Goal: Task Accomplishment & Management: Manage account settings

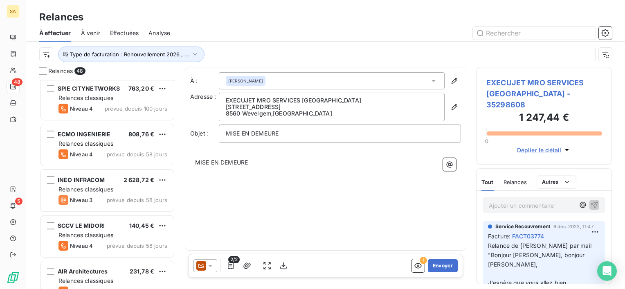
scroll to position [820, 0]
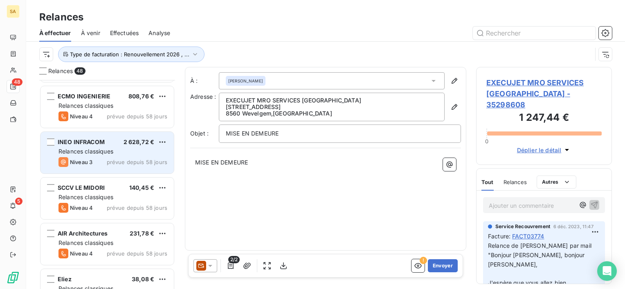
click at [131, 161] on span "prévue depuis 58 jours" at bounding box center [137, 162] width 61 height 7
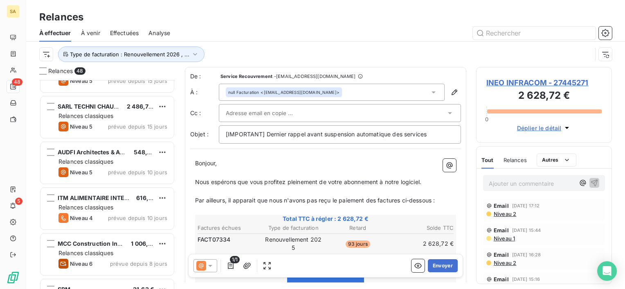
scroll to position [1584, 0]
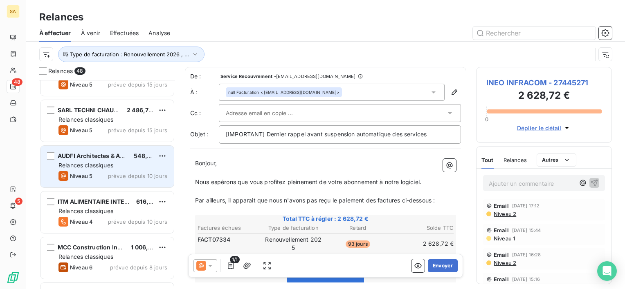
click at [131, 173] on span "prévue depuis 10 jours" at bounding box center [137, 176] width 59 height 7
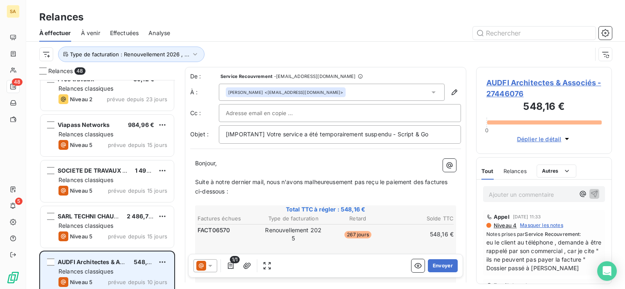
scroll to position [1477, 0]
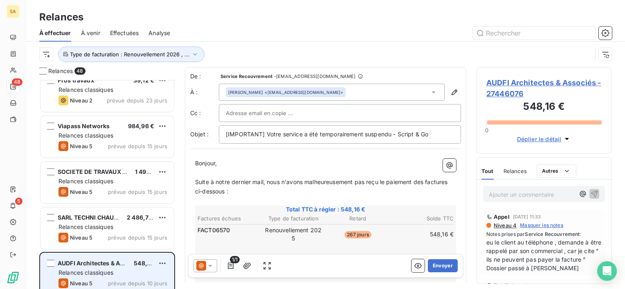
click at [131, 173] on div "SOCIETE DE TRAVAUX DU CENTRE EST 1 494,00 €" at bounding box center [112, 171] width 109 height 7
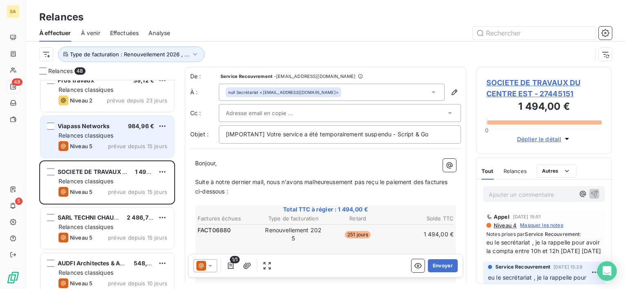
click at [133, 143] on span "prévue depuis 15 jours" at bounding box center [137, 146] width 59 height 7
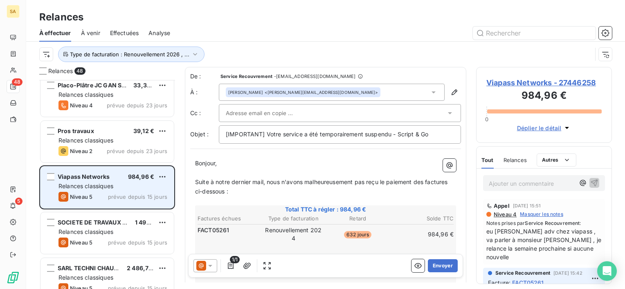
scroll to position [1424, 0]
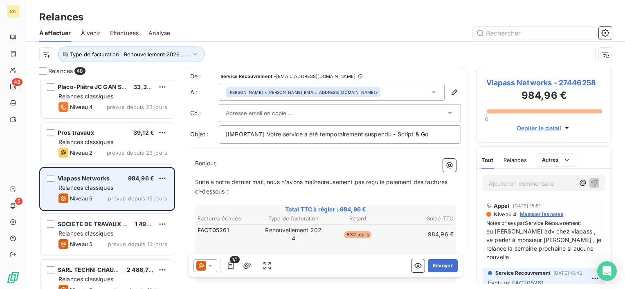
click at [122, 138] on div "Relances classiques" at bounding box center [112, 142] width 109 height 8
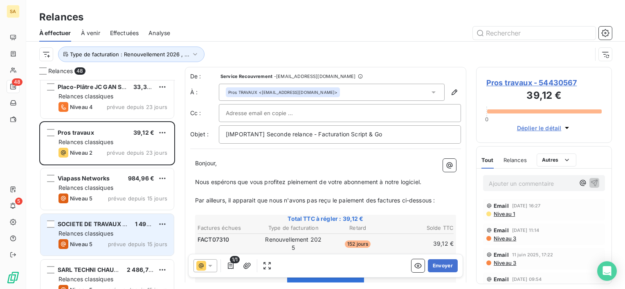
click at [139, 217] on div "SOCIETE DE TRAVAUX DU CENTRE EST 1 494,00 € Relances classiques Niveau 5 prévue…" at bounding box center [106, 235] width 133 height 42
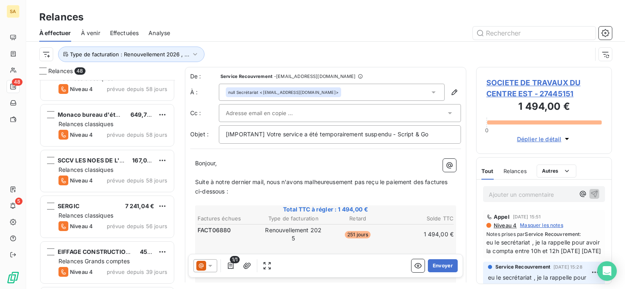
scroll to position [1122, 0]
click at [128, 227] on span "prévue depuis 56 jours" at bounding box center [137, 226] width 61 height 7
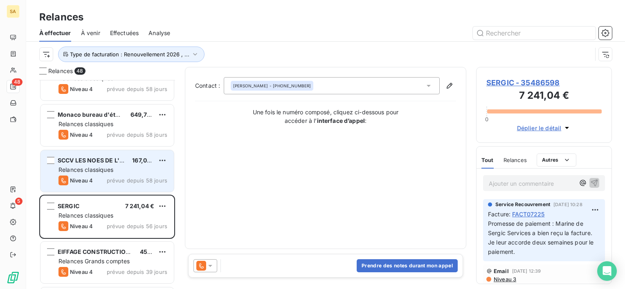
click at [124, 178] on span "prévue depuis 58 jours" at bounding box center [137, 180] width 61 height 7
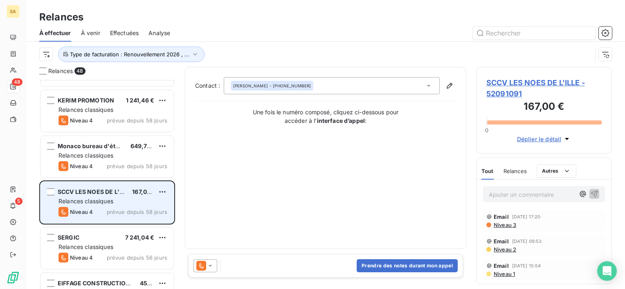
scroll to position [1089, 0]
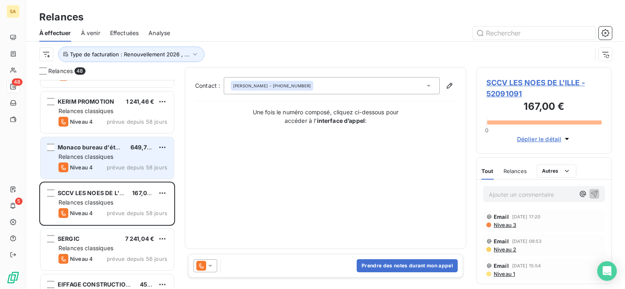
click at [125, 159] on div "Relances classiques" at bounding box center [112, 157] width 109 height 8
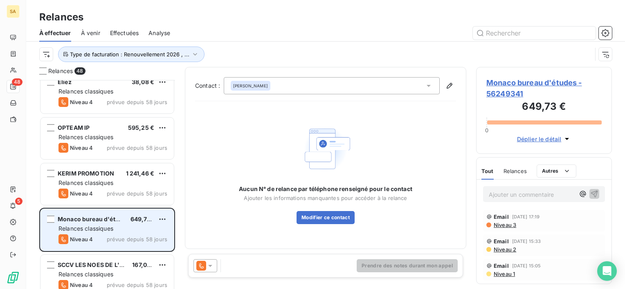
scroll to position [1015, 0]
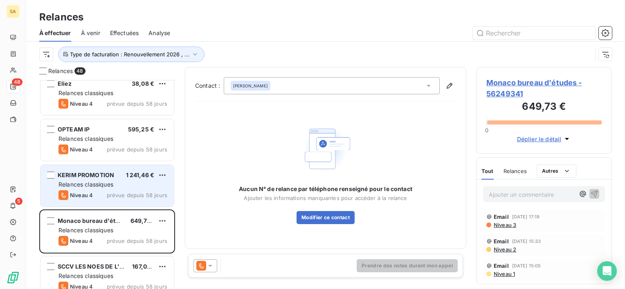
click at [138, 178] on span "1 241,46 €" at bounding box center [140, 175] width 29 height 7
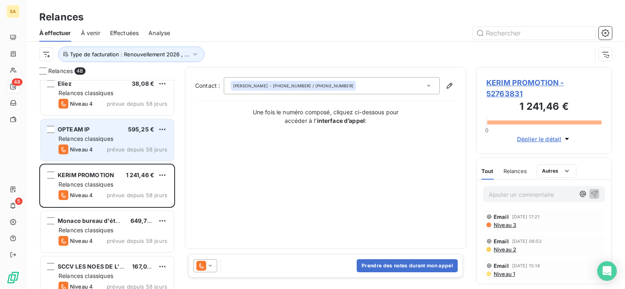
click at [112, 137] on span "Relances classiques" at bounding box center [85, 138] width 55 height 7
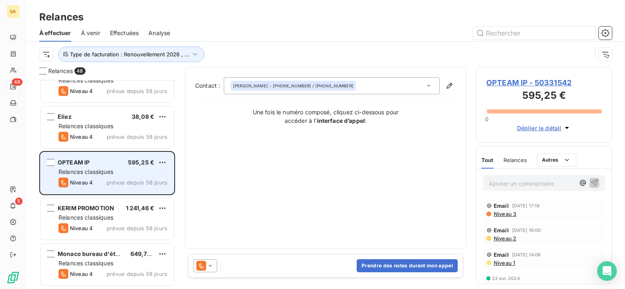
scroll to position [981, 0]
click at [112, 137] on span "prévue depuis 58 jours" at bounding box center [137, 137] width 61 height 7
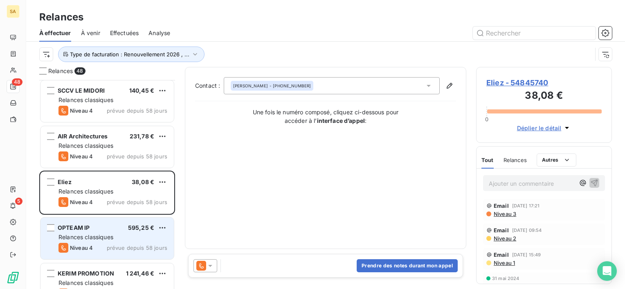
scroll to position [916, 0]
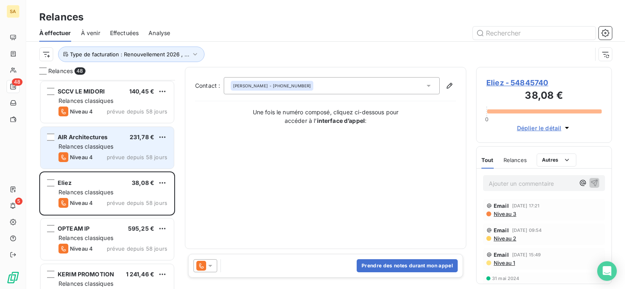
click at [126, 147] on div "Relances classiques" at bounding box center [112, 147] width 109 height 8
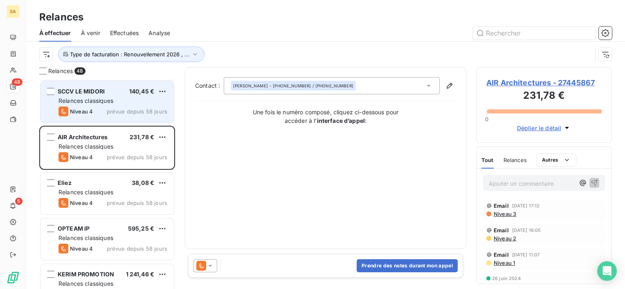
click at [128, 97] on div "Relances classiques" at bounding box center [112, 101] width 109 height 8
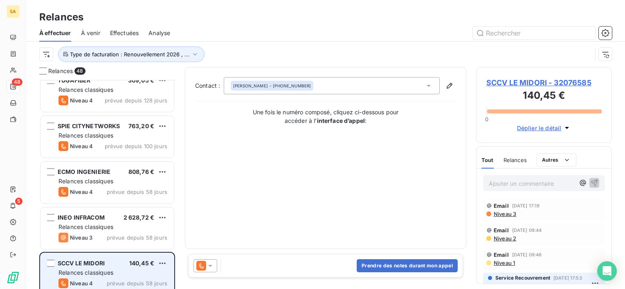
scroll to position [744, 0]
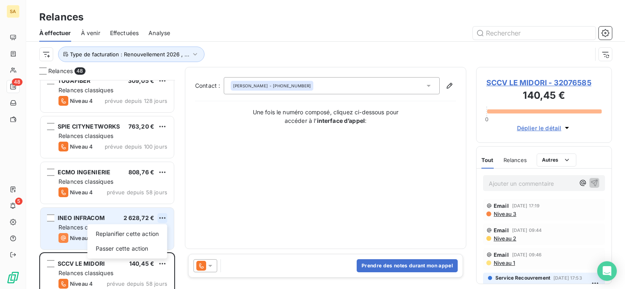
click at [164, 213] on html "SA 48 5 Relances À effectuer À venir Effectuées Analyse Type de facturation : R…" at bounding box center [312, 144] width 625 height 289
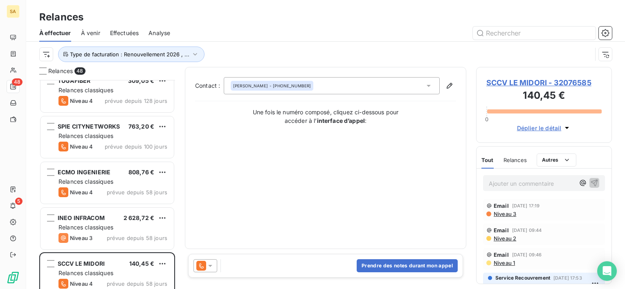
click at [83, 215] on html "SA 48 5 Relances À effectuer À venir Effectuées Analyse Type de facturation : R…" at bounding box center [312, 144] width 625 height 289
click at [83, 215] on span "INEO INFRACOM" at bounding box center [81, 218] width 47 height 7
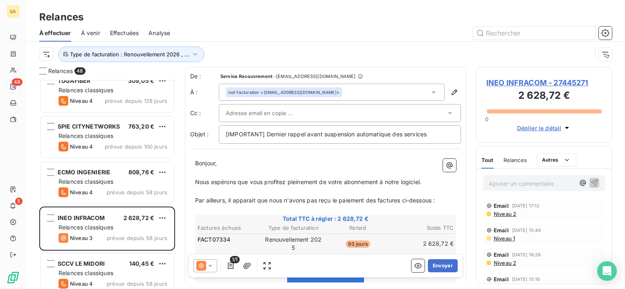
click at [514, 163] on span "Relances" at bounding box center [514, 160] width 23 height 7
click at [499, 159] on div "Tout Relances Autres" at bounding box center [529, 160] width 96 height 17
click at [492, 160] on div "Tout Relances Autres" at bounding box center [529, 160] width 96 height 17
click at [489, 161] on span "Tout" at bounding box center [486, 160] width 11 height 7
